Goal: Find specific page/section: Find specific page/section

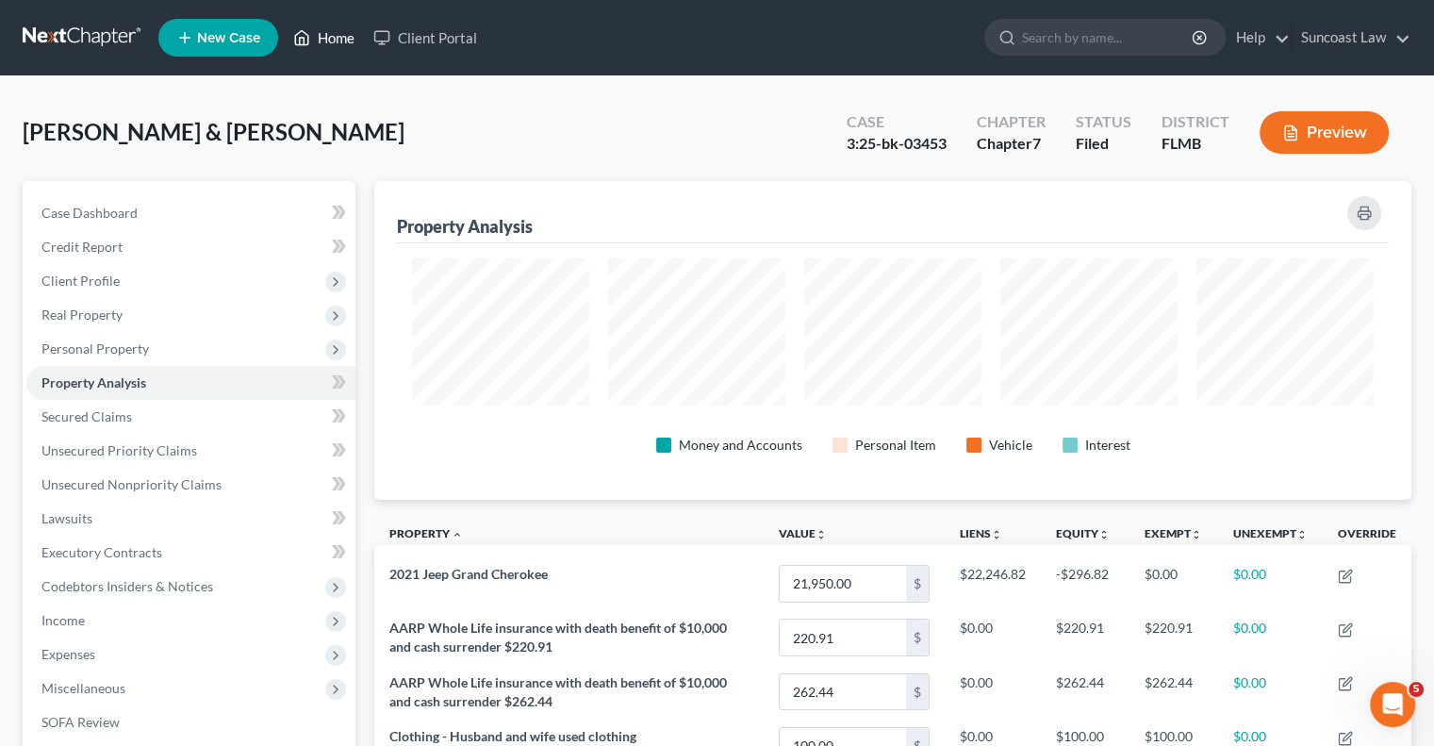
click at [320, 25] on link "Home" at bounding box center [324, 38] width 80 height 34
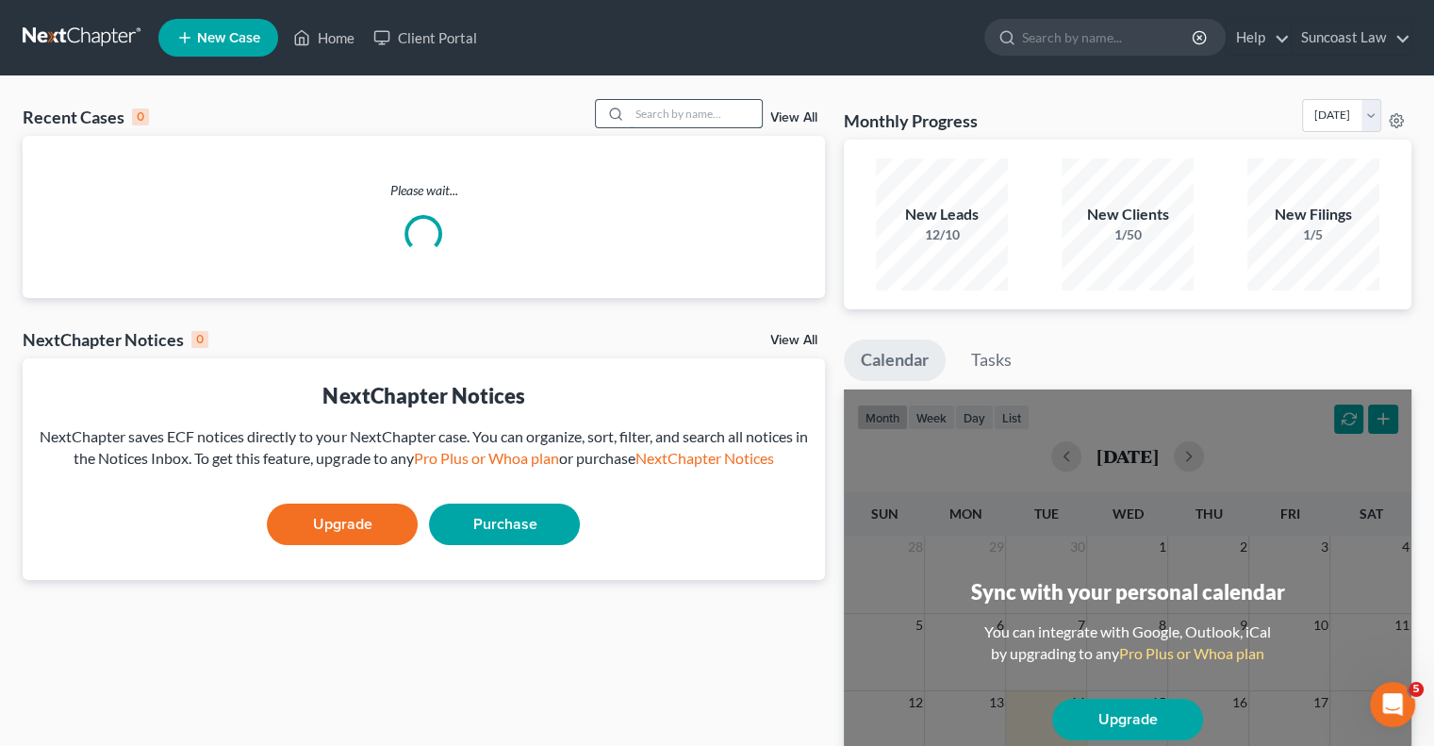
click at [723, 105] on input "search" at bounding box center [696, 113] width 132 height 27
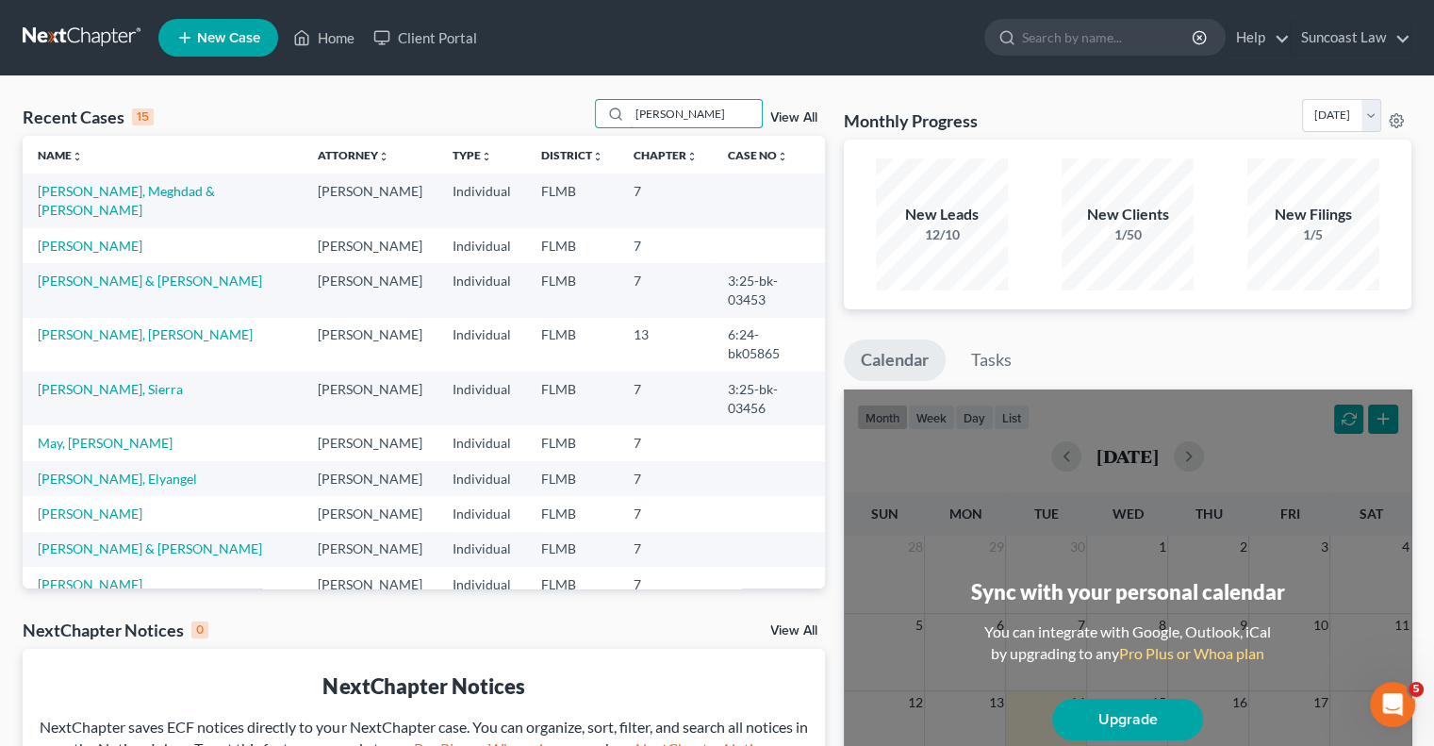
type input "[PERSON_NAME]"
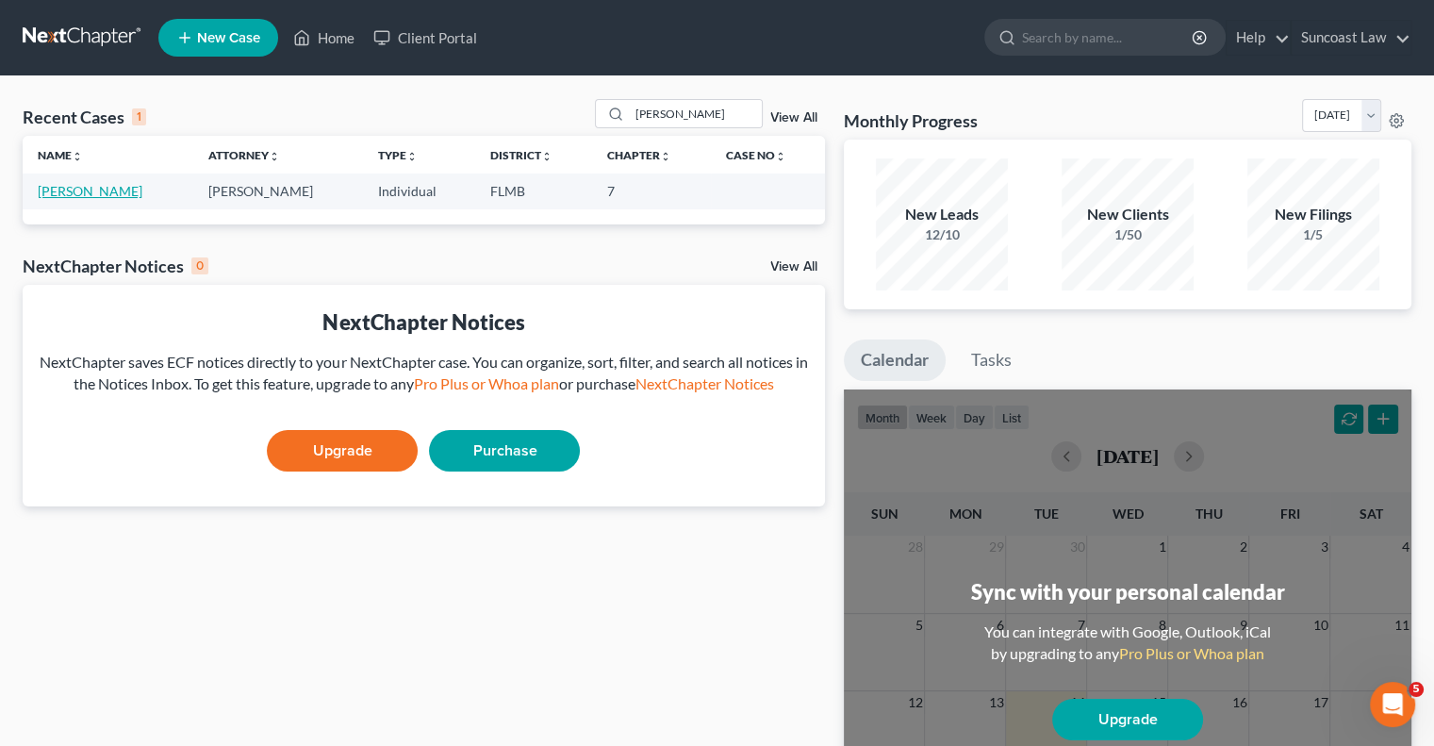
click at [124, 189] on link "[PERSON_NAME]" at bounding box center [90, 191] width 105 height 16
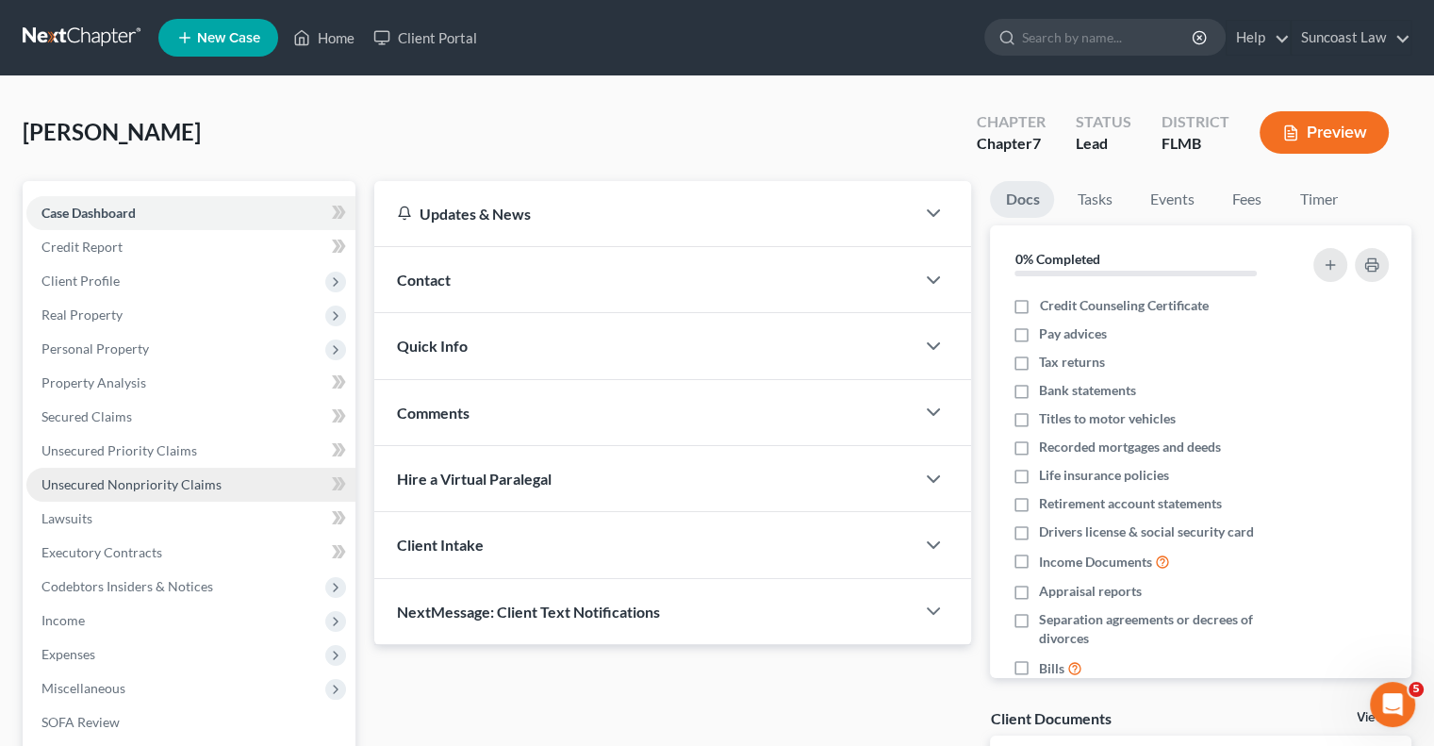
click at [200, 484] on span "Unsecured Nonpriority Claims" at bounding box center [131, 484] width 180 height 16
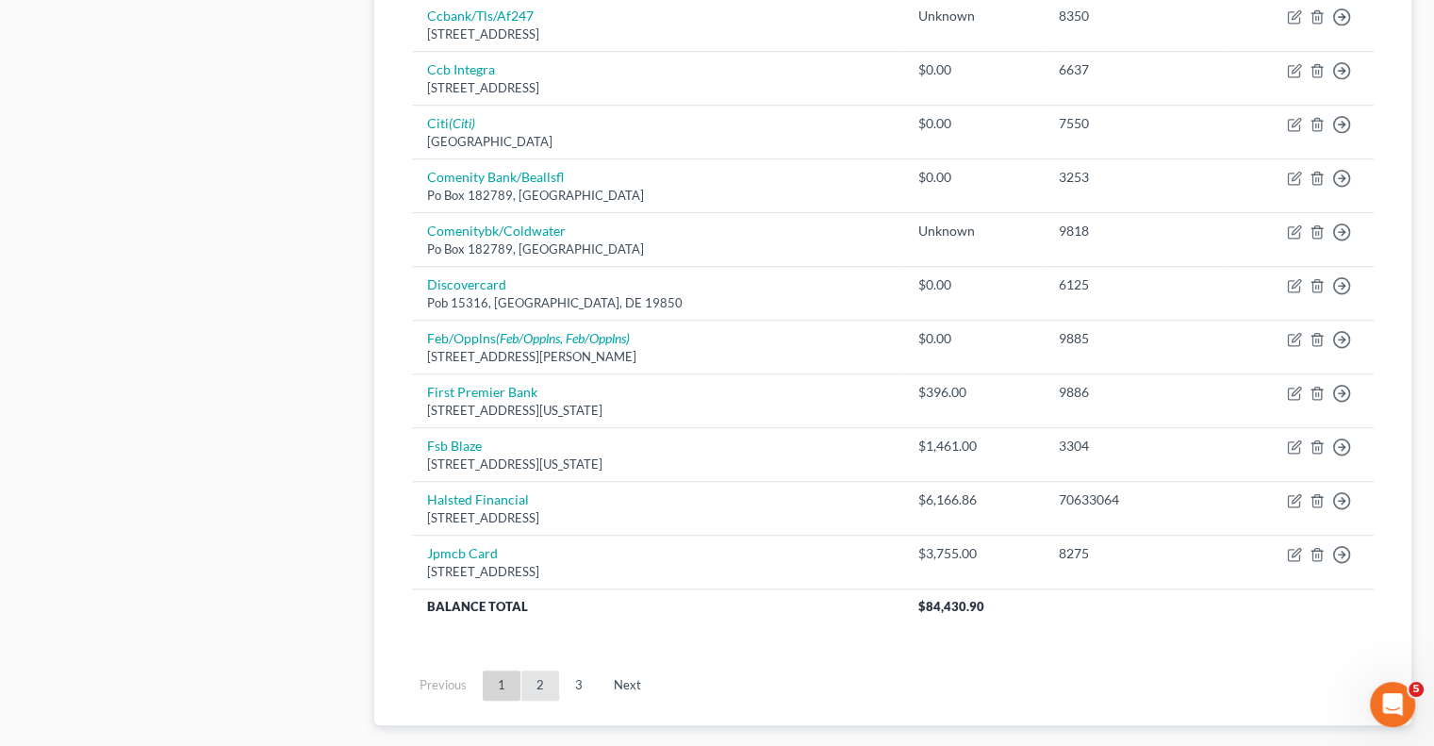
click at [542, 678] on link "2" at bounding box center [540, 685] width 38 height 30
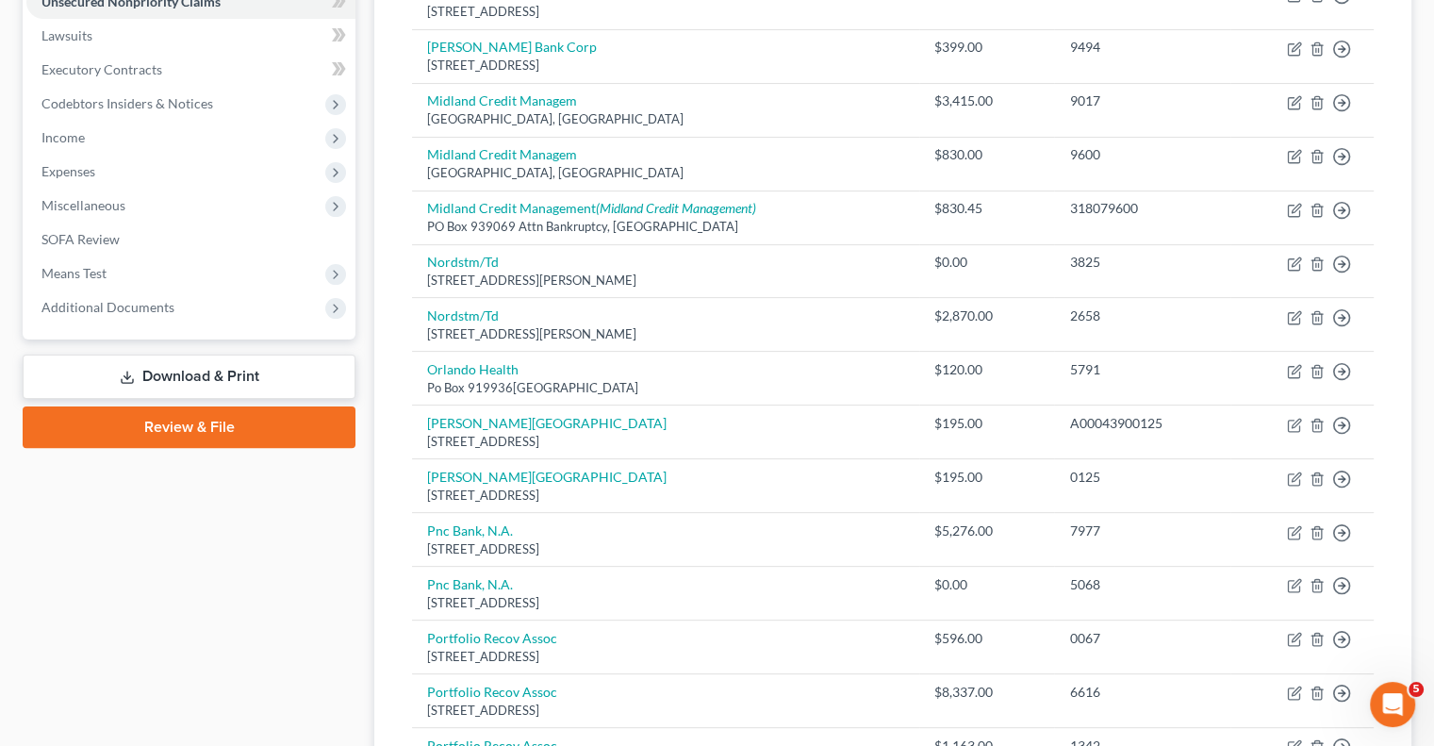
scroll to position [471, 0]
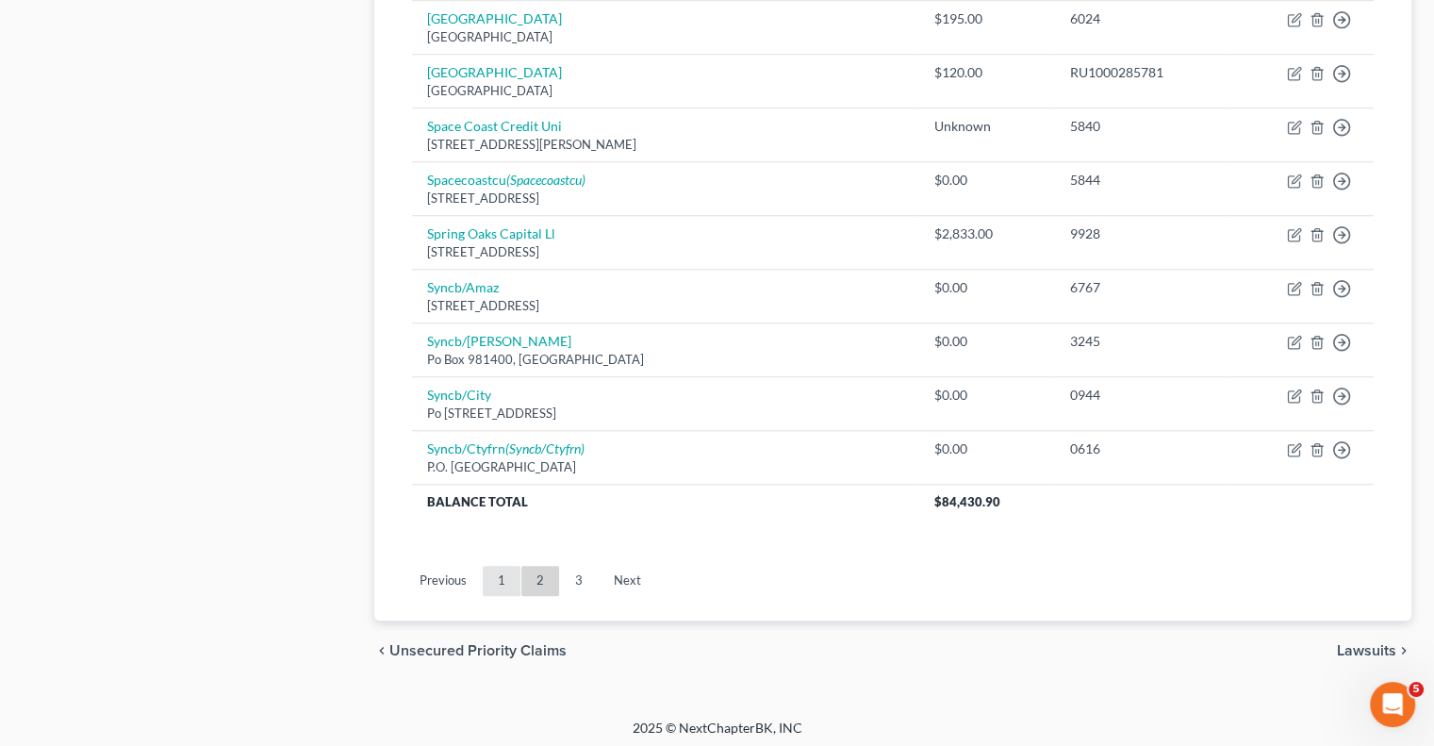
click at [500, 576] on link "1" at bounding box center [502, 581] width 38 height 30
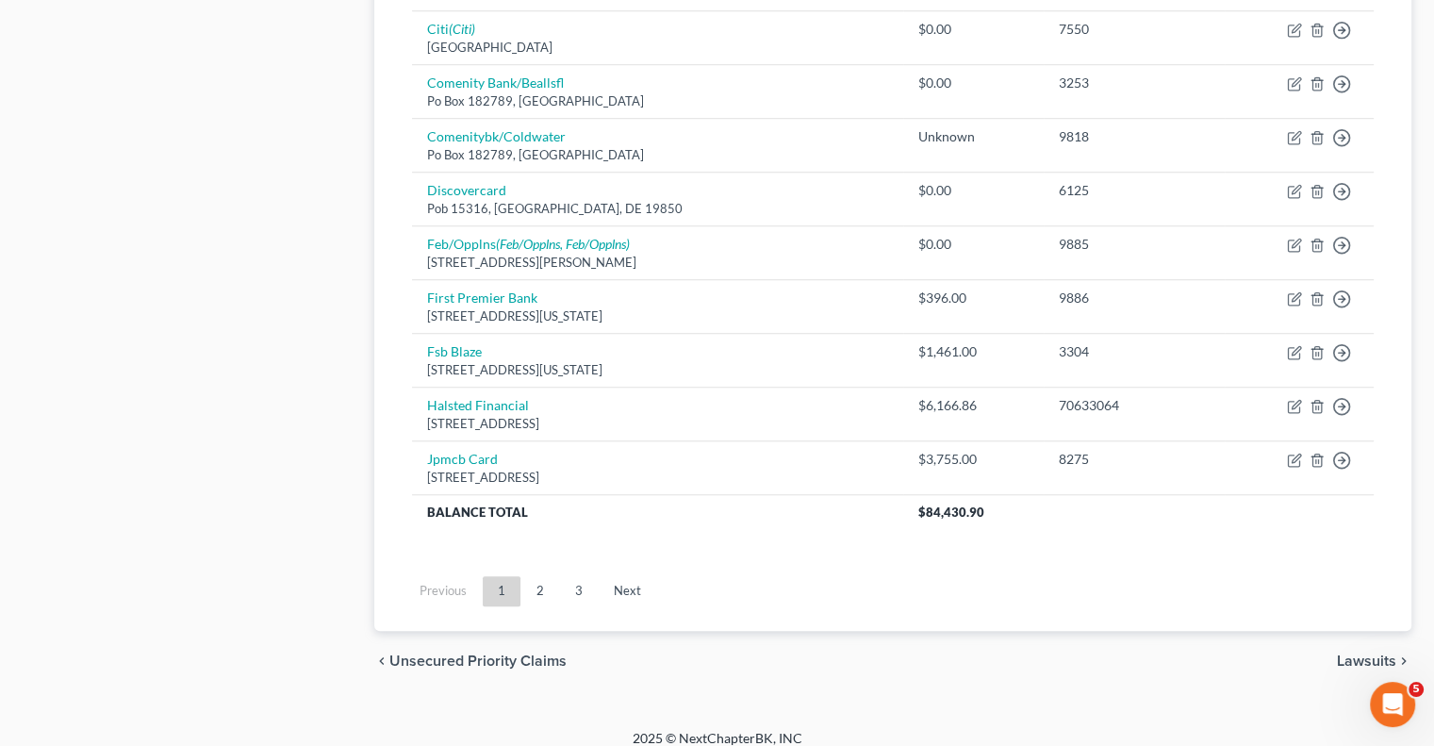
scroll to position [1425, 0]
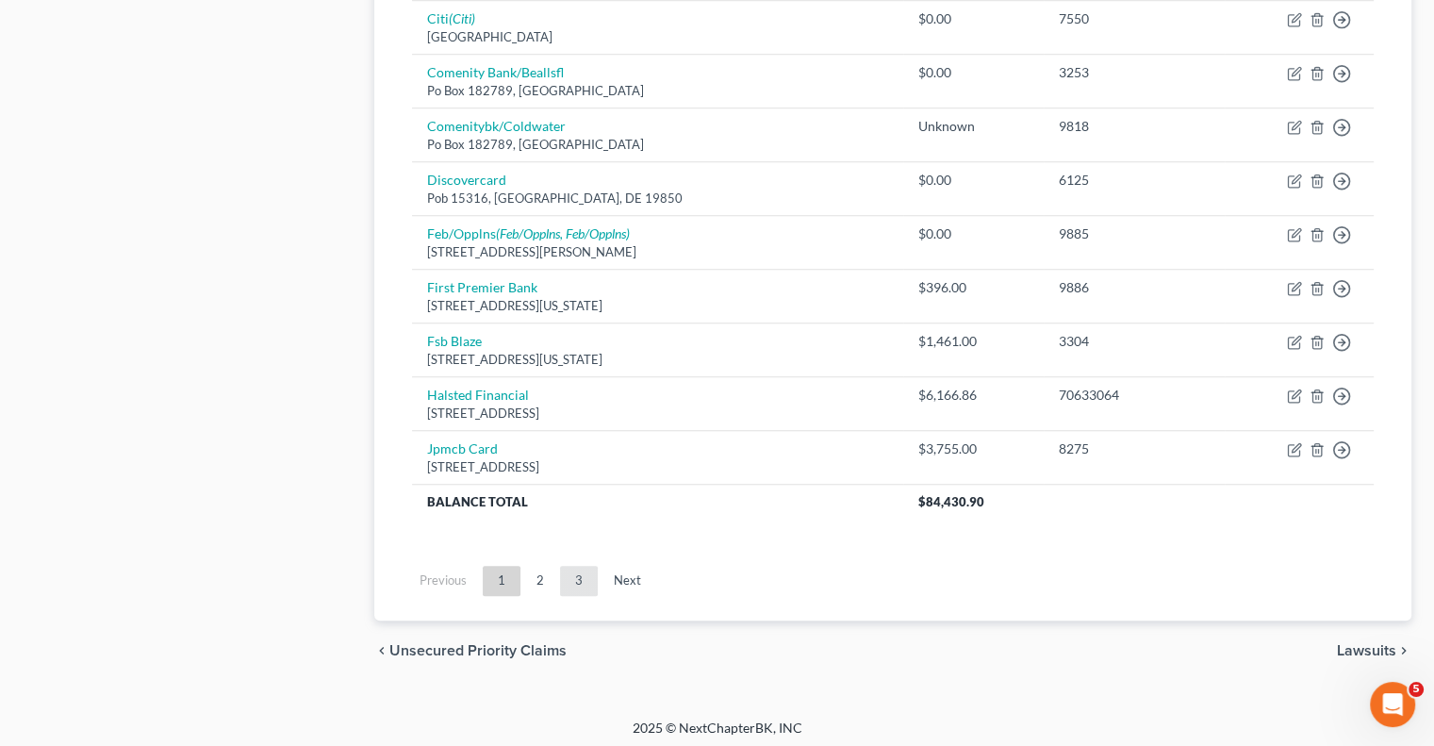
click at [574, 576] on link "3" at bounding box center [579, 581] width 38 height 30
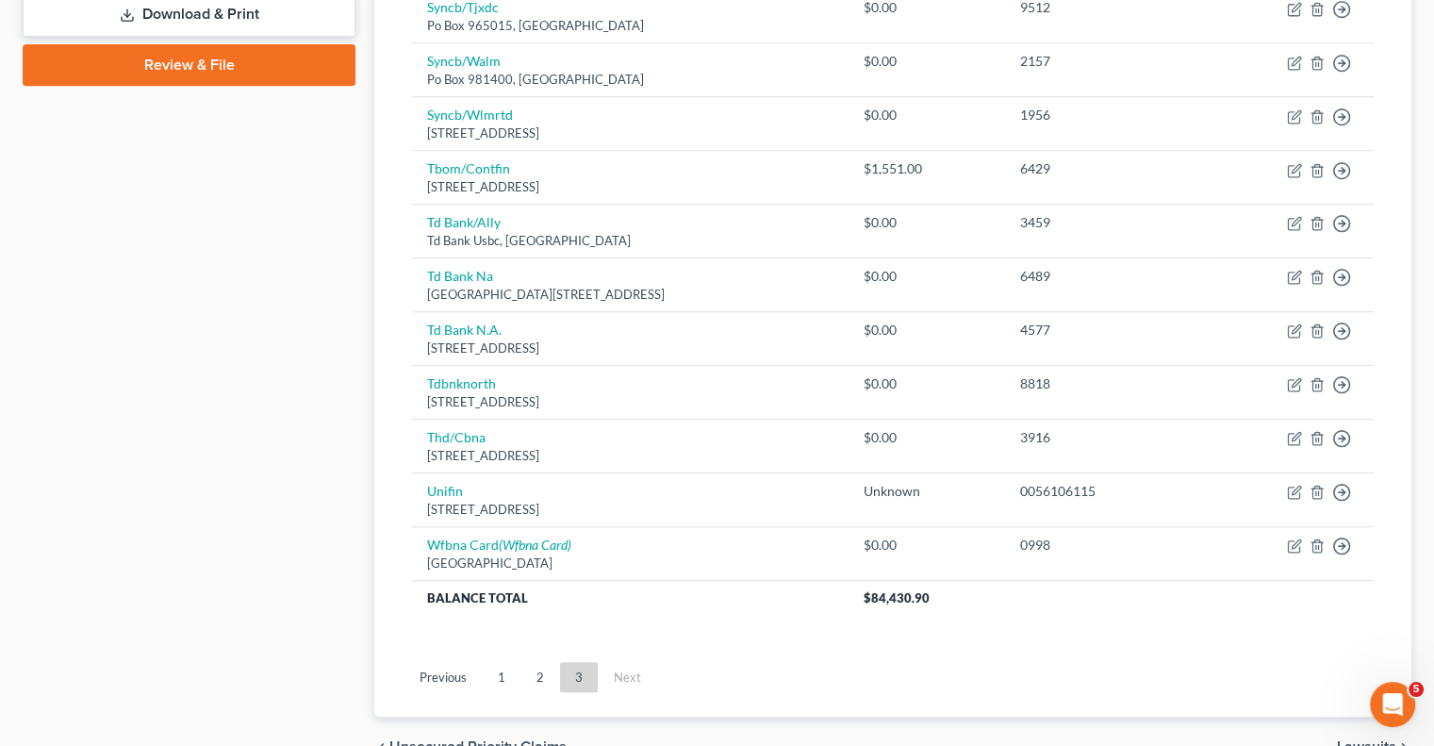
scroll to position [943, 0]
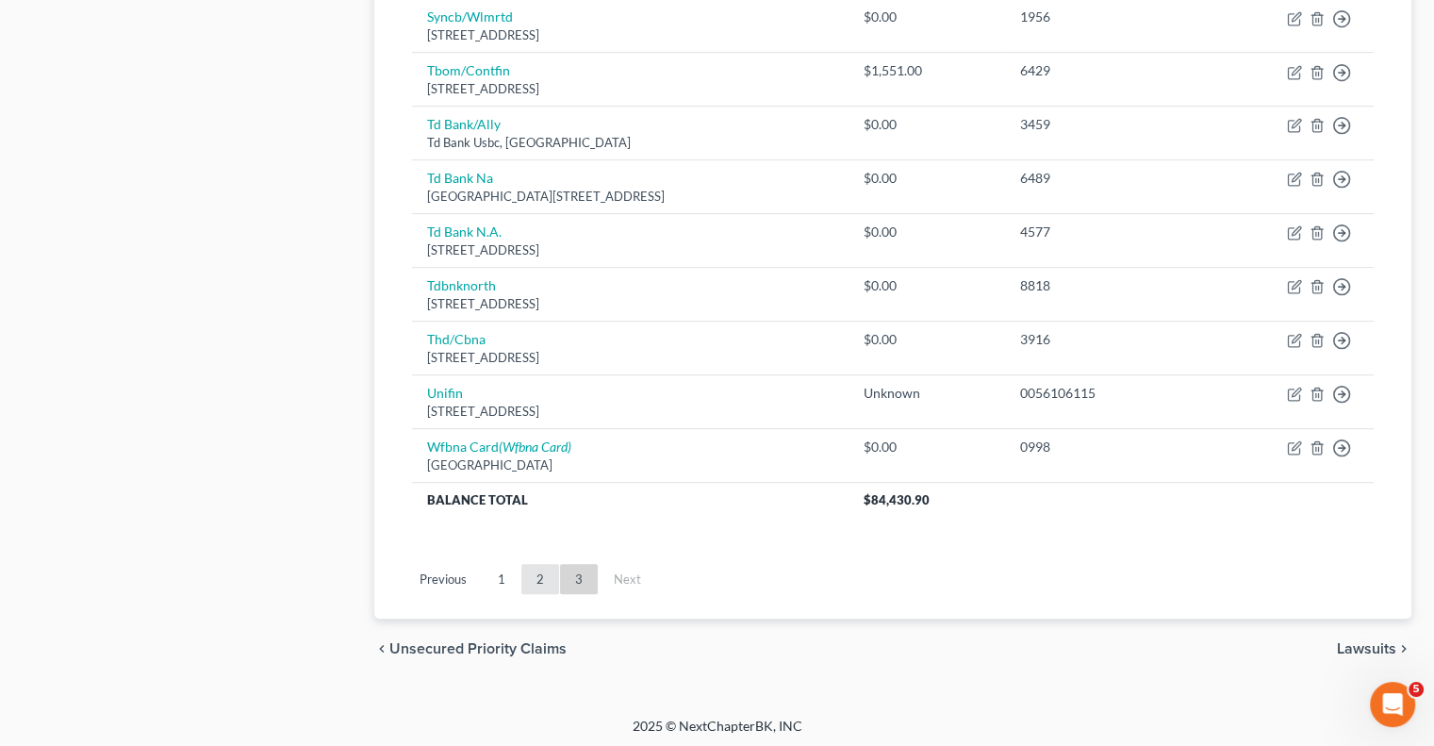
click at [541, 569] on link "2" at bounding box center [540, 579] width 38 height 30
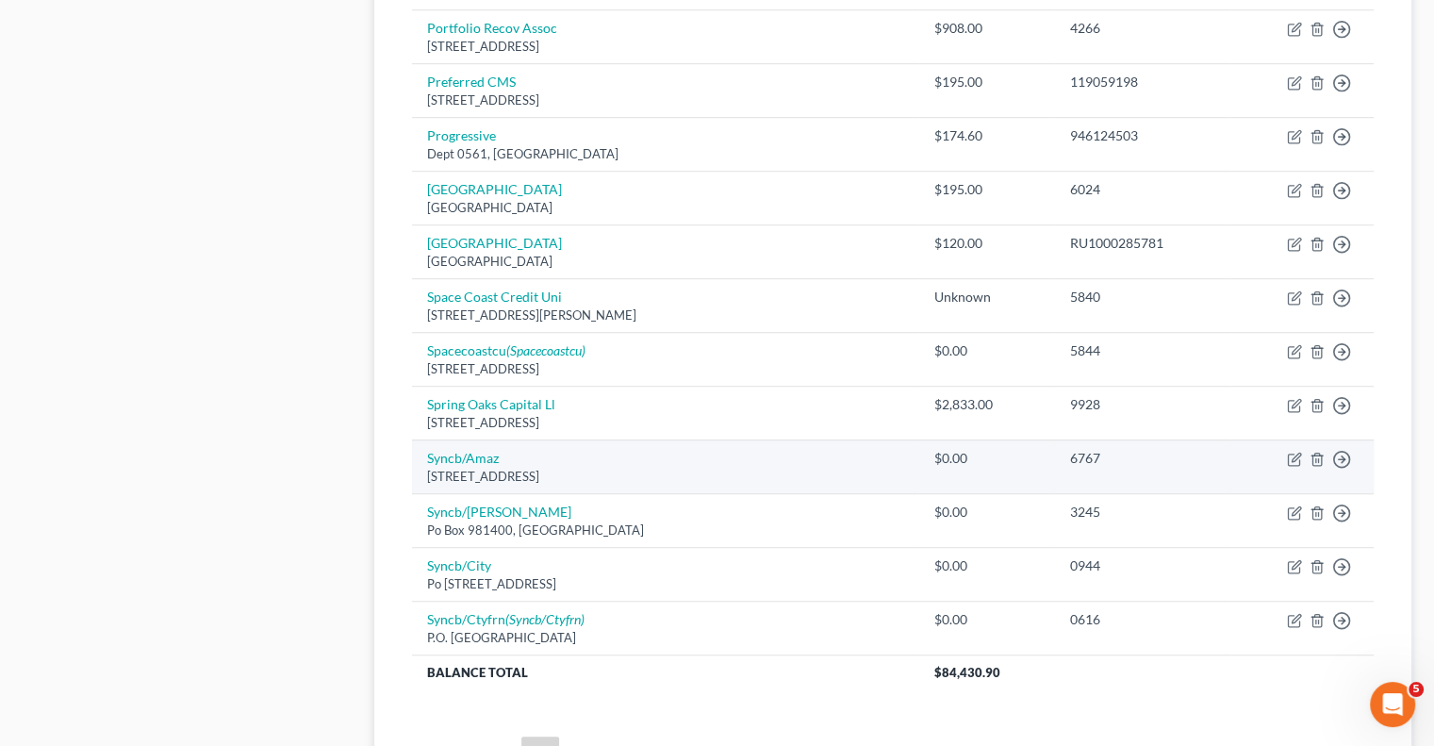
scroll to position [1226, 0]
